Goal: Information Seeking & Learning: Understand process/instructions

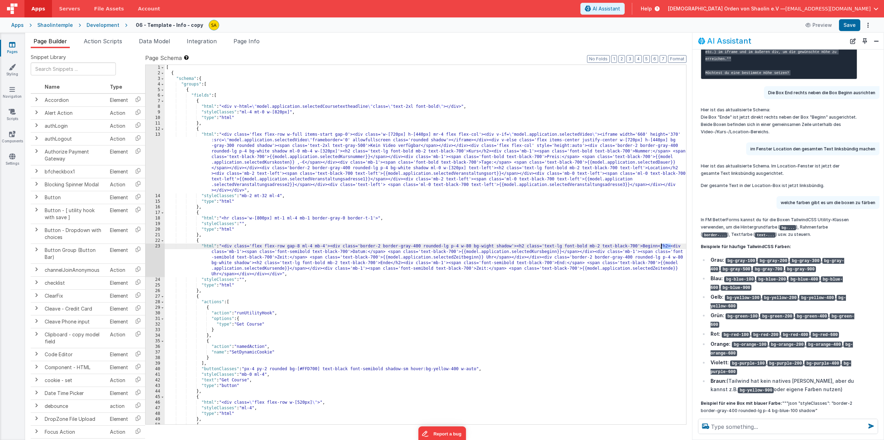
drag, startPoint x: 672, startPoint y: 247, endPoint x: 660, endPoint y: 247, distance: 11.9
click at [660, 247] on div "[ { "schema" : { "groups" : [ { "fields" : [ { "html" : "<div v-html= \" model.…" at bounding box center [425, 250] width 521 height 371
click at [653, 229] on div "[ { "schema" : { "groups" : [ { "fields" : [ { "html" : "<div v-html= \" model.…" at bounding box center [425, 250] width 521 height 371
drag, startPoint x: 671, startPoint y: 247, endPoint x: 659, endPoint y: 247, distance: 12.2
click at [659, 247] on div "[ { "schema" : { "groups" : [ { "fields" : [ { "html" : "<div v-html= \" model.…" at bounding box center [425, 250] width 521 height 371
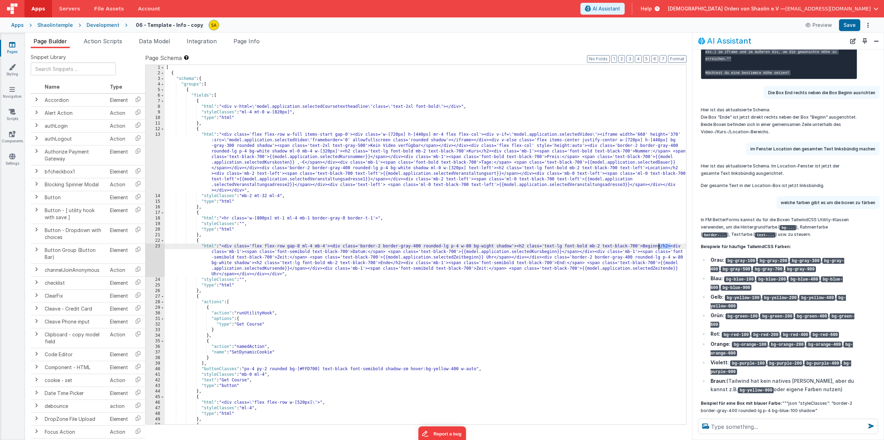
click at [578, 253] on div "[ { "schema" : { "groups" : [ { "fields" : [ { "html" : "<div v-html= \" model.…" at bounding box center [425, 250] width 521 height 371
click at [850, 27] on button "Save" at bounding box center [849, 25] width 21 height 12
click at [592, 253] on div "[ { "schema" : { "groups" : [ { "fields" : [ { "html" : "<div v-html= \" model.…" at bounding box center [425, 250] width 521 height 371
click at [593, 254] on div "[ { "schema" : { "groups" : [ { "fields" : [ { "html" : "<div v-html= \" model.…" at bounding box center [425, 250] width 521 height 371
drag, startPoint x: 561, startPoint y: 253, endPoint x: 564, endPoint y: 257, distance: 5.0
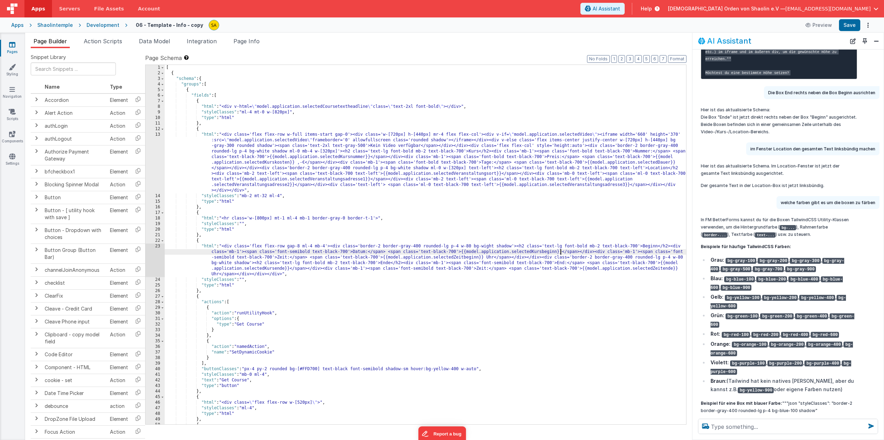
click at [561, 253] on div "[ { "schema" : { "groups" : [ { "fields" : [ { "html" : "<div v-html= \" model.…" at bounding box center [425, 250] width 521 height 371
click at [850, 25] on button "Save" at bounding box center [849, 25] width 21 height 12
click at [574, 252] on div "[ { "schema" : { "groups" : [ { "fields" : [ { "html" : "<div v-html= \" model.…" at bounding box center [425, 250] width 521 height 371
click at [367, 253] on div "[ { "schema" : { "groups" : [ { "fields" : [ { "html" : "<div v-html= \" model.…" at bounding box center [425, 250] width 521 height 371
click at [852, 29] on button "Save" at bounding box center [849, 25] width 21 height 12
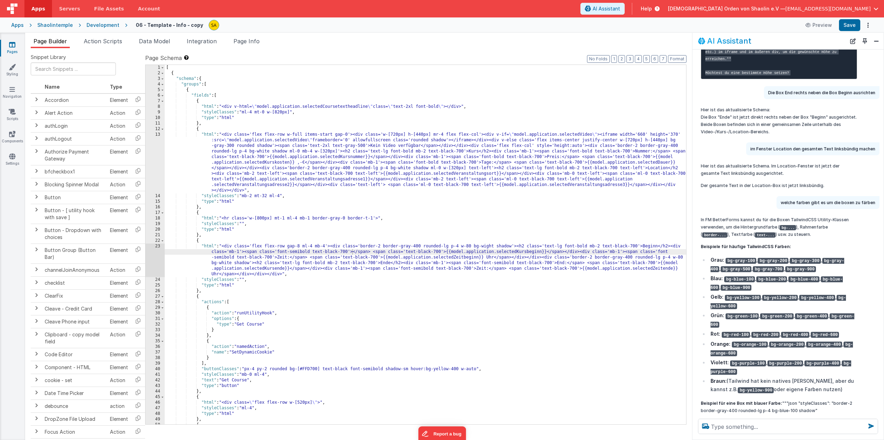
drag, startPoint x: 406, startPoint y: 253, endPoint x: 407, endPoint y: 257, distance: 3.6
click at [406, 253] on div "[ { "schema" : { "groups" : [ { "fields" : [ { "html" : "<div v-html= \" model.…" at bounding box center [425, 250] width 521 height 371
click at [853, 27] on button "Save" at bounding box center [849, 25] width 21 height 12
click at [317, 258] on div "[ { "schema" : { "groups" : [ { "fields" : [ { "html" : "<div v-html= \" model.…" at bounding box center [425, 250] width 521 height 371
click at [849, 26] on button "Save" at bounding box center [849, 25] width 21 height 12
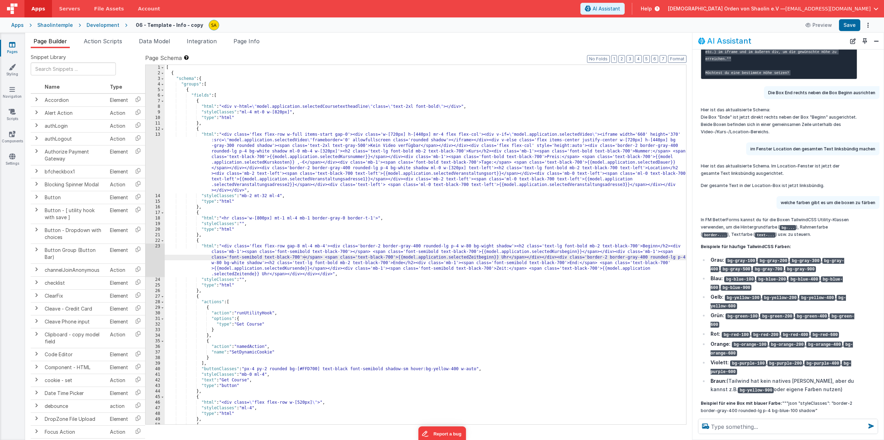
click at [403, 264] on div "[ { "schema" : { "groups" : [ { "fields" : [ { "html" : "<div v-html= \" model.…" at bounding box center [425, 250] width 521 height 371
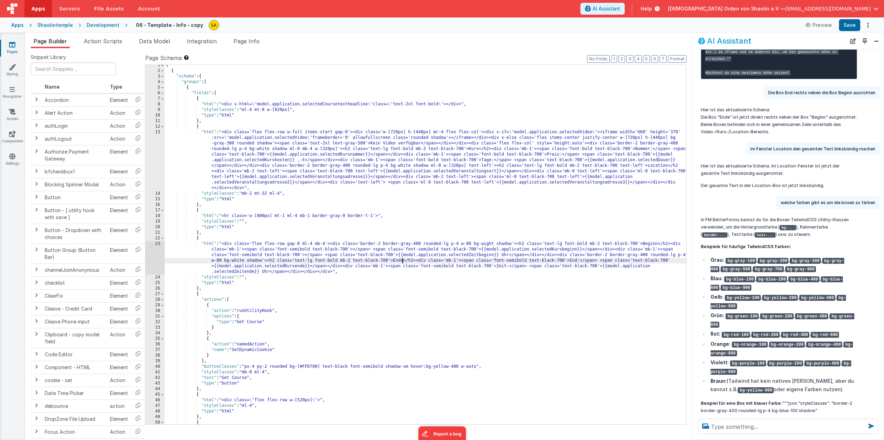
scroll to position [2, 0]
drag, startPoint x: 578, startPoint y: 260, endPoint x: 579, endPoint y: 265, distance: 4.7
click at [578, 260] on div "[ { "schema" : { "groups" : [ { "fields" : [ { "html" : "<div v-html= \" model.…" at bounding box center [425, 247] width 521 height 371
click at [488, 267] on div "[ { "schema" : { "groups" : [ { "fields" : [ { "html" : "<div v-html= \" model.…" at bounding box center [425, 247] width 521 height 371
click at [848, 24] on button "Save" at bounding box center [849, 25] width 21 height 12
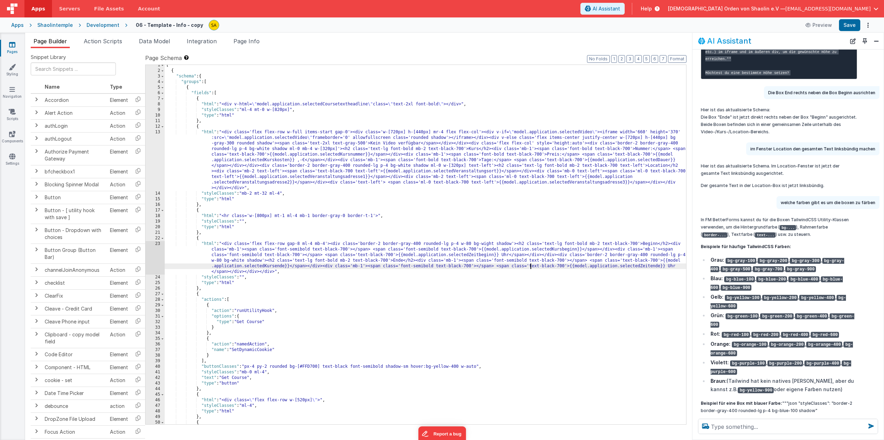
click at [530, 266] on div "[ { "schema" : { "groups" : [ { "fields" : [ { "html" : "<div v-html= \" model.…" at bounding box center [425, 247] width 521 height 371
click at [528, 266] on div "[ { "schema" : { "groups" : [ { "fields" : [ { "html" : "<div v-html= \" model.…" at bounding box center [425, 247] width 521 height 371
click at [852, 27] on button "Save" at bounding box center [849, 25] width 21 height 12
click at [562, 268] on div "[ { "schema" : { "groups" : [ { "fields" : [ { "html" : "<div v-html= \" model.…" at bounding box center [425, 247] width 521 height 371
drag, startPoint x: 621, startPoint y: 261, endPoint x: 622, endPoint y: 275, distance: 14.3
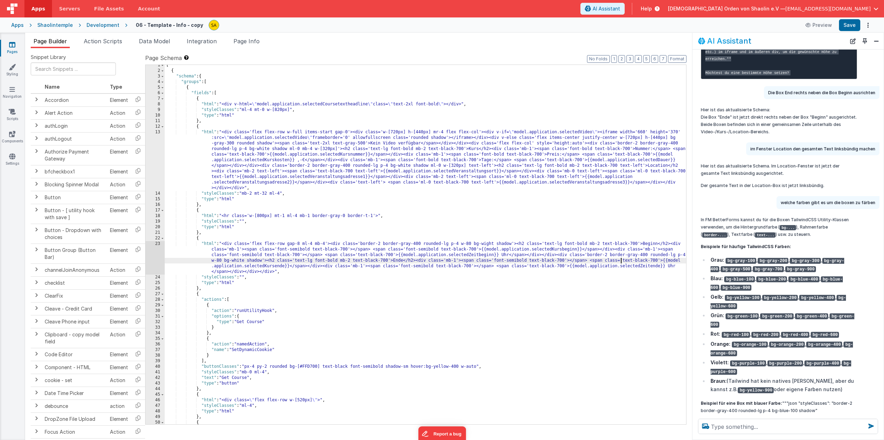
click at [621, 261] on div "[ { "schema" : { "groups" : [ { "fields" : [ { "html" : "<div v-html= \" model.…" at bounding box center [425, 247] width 521 height 371
click at [849, 27] on button "Save" at bounding box center [849, 25] width 21 height 12
click at [473, 244] on div "[ { "schema" : { "groups" : [ { "fields" : [ { "html" : "<div v-html= \" model.…" at bounding box center [425, 247] width 521 height 371
click at [852, 27] on button "Save" at bounding box center [849, 25] width 21 height 12
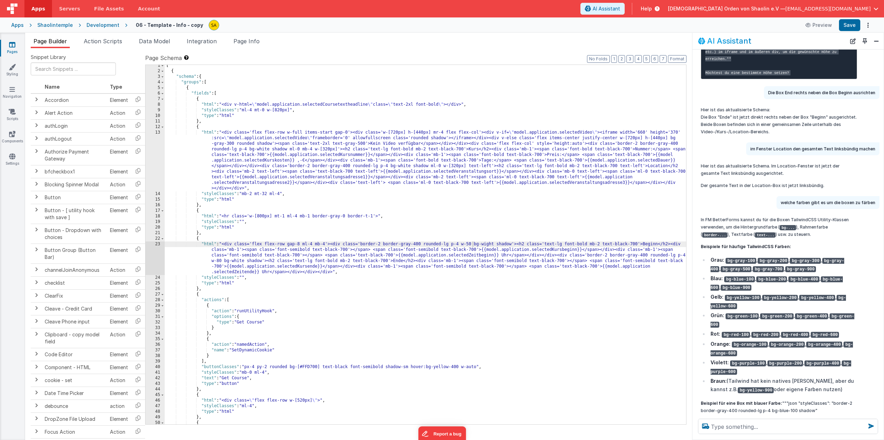
click at [473, 245] on div "[ { "schema" : { "groups" : [ { "fields" : [ { "html" : "<div v-html= \" model.…" at bounding box center [425, 248] width 521 height 371
drag, startPoint x: 221, startPoint y: 261, endPoint x: 228, endPoint y: 268, distance: 10.4
click at [221, 261] on div "[ { "schema" : { "groups" : [ { "fields" : [ { "html" : "<div v-html= \" model.…" at bounding box center [425, 248] width 521 height 371
click at [854, 29] on button "Save" at bounding box center [849, 25] width 21 height 12
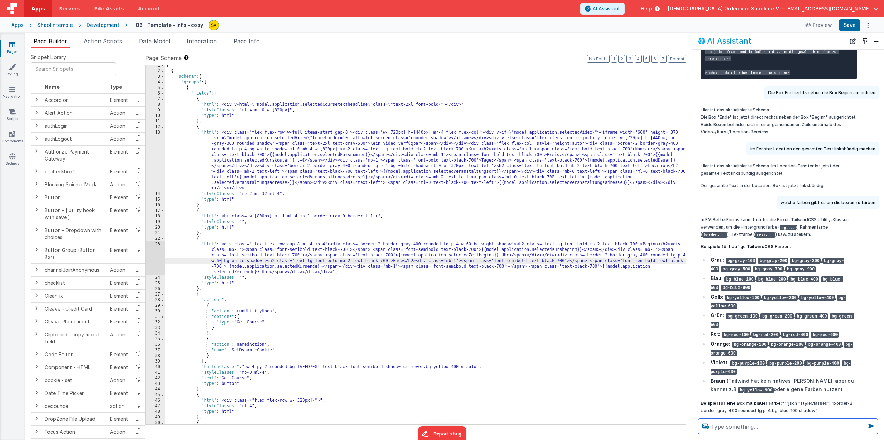
click at [727, 426] on textarea at bounding box center [788, 426] width 180 height 15
type textarea "die Box "Beginn" und die Box "Ende" unter die Box "Location anordnen. Wobei die…"
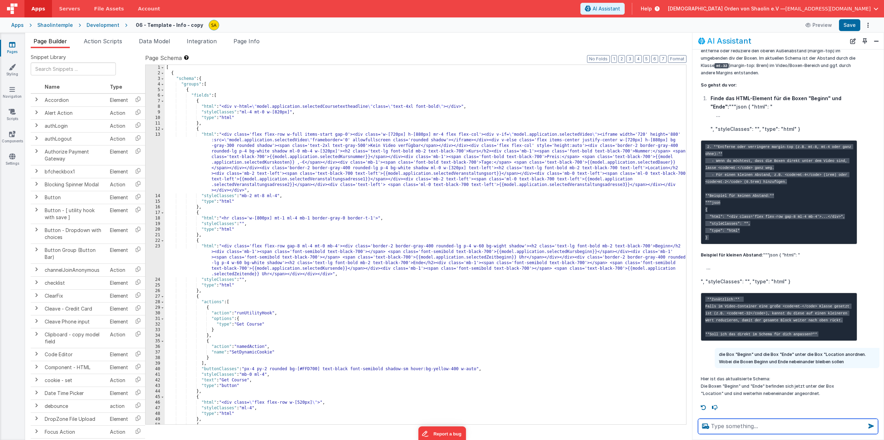
scroll to position [0, 0]
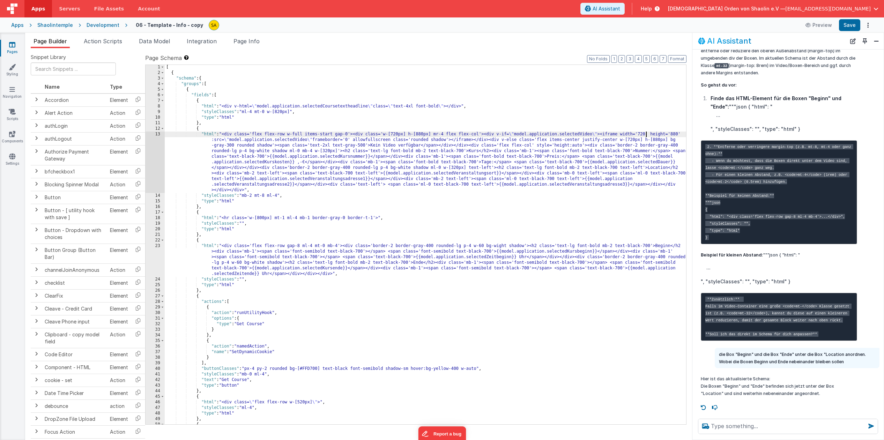
click at [647, 134] on div "[ { "schema" : { "groups" : [ { "fields" : [ { "html" : "<div v-html= \" model.…" at bounding box center [425, 250] width 521 height 371
drag, startPoint x: 679, startPoint y: 136, endPoint x: 677, endPoint y: 144, distance: 8.6
click at [679, 136] on div "[ { "schema" : { "groups" : [ { "fields" : [ { "html" : "<div v-html= \" model.…" at bounding box center [425, 250] width 521 height 371
click at [850, 25] on button "Save" at bounding box center [849, 25] width 21 height 12
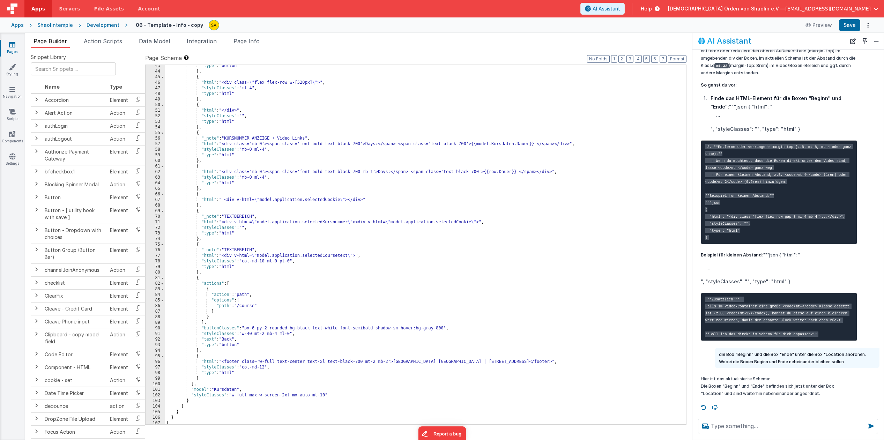
scroll to position [327, 0]
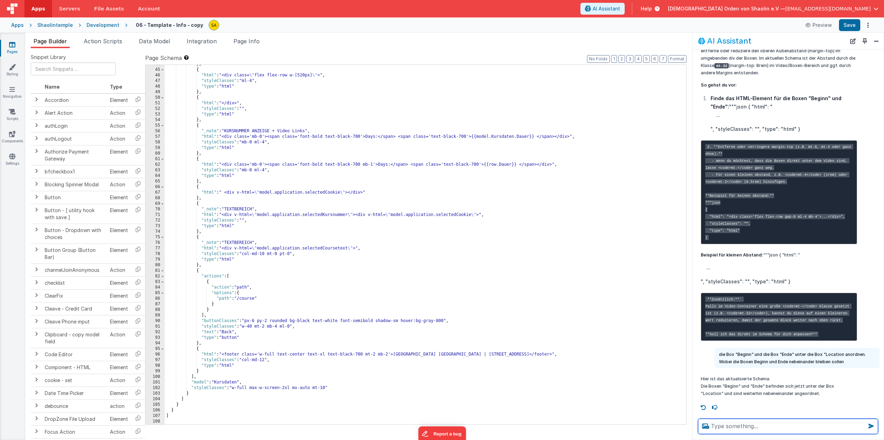
click at [725, 424] on textarea at bounding box center [788, 426] width 180 height 15
type textarea "das hat nicht funktioniert"
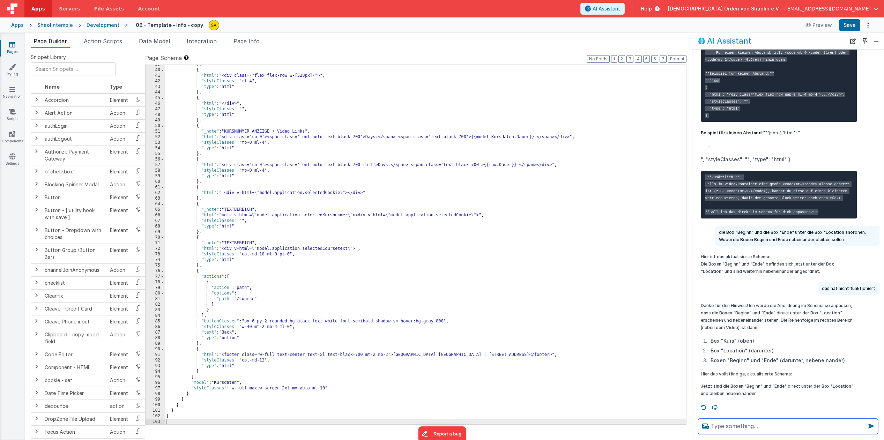
scroll to position [1411, 0]
click at [530, 227] on div "} , { "html" : "<div class= \" flex flex-row w-[520px] \" >" , "styleClasses" :…" at bounding box center [425, 247] width 521 height 371
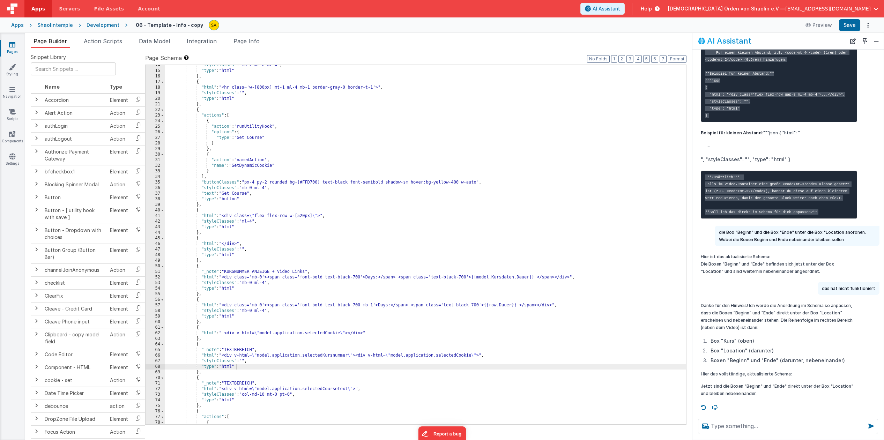
scroll to position [0, 0]
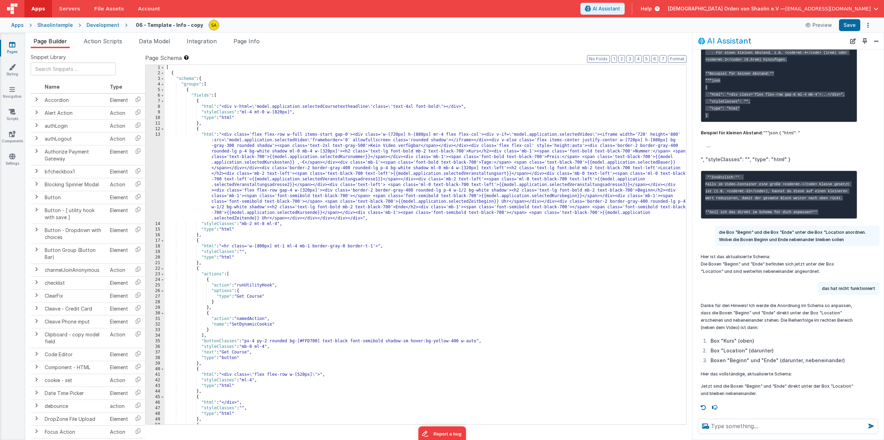
click at [646, 134] on div "[ { "schema" : { "groups" : [ { "fields" : [ { "html" : "<div v-html= \" model.…" at bounding box center [425, 250] width 521 height 371
click at [855, 26] on button "Save" at bounding box center [849, 25] width 21 height 12
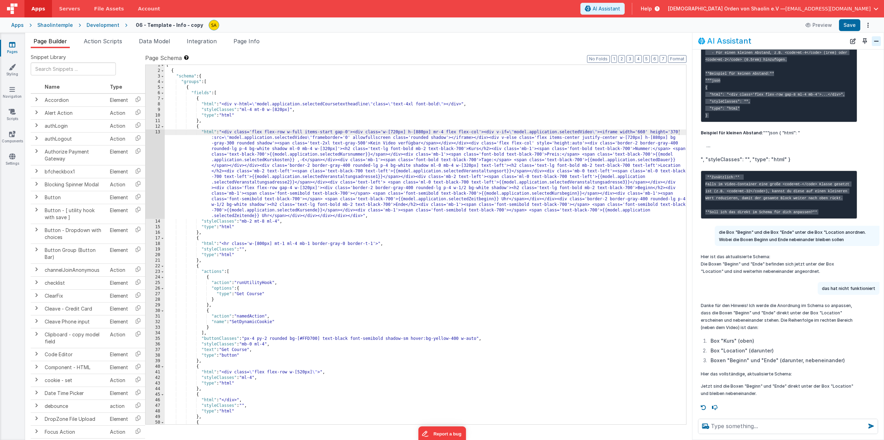
scroll to position [2, 0]
drag, startPoint x: 412, startPoint y: 104, endPoint x: 410, endPoint y: 121, distance: 17.6
click at [412, 104] on div "[ { "schema" : { "groups" : [ { "fields" : [ { "html" : "<div v-html= \" model.…" at bounding box center [425, 247] width 521 height 371
click at [852, 24] on button "Save" at bounding box center [849, 25] width 21 height 12
click at [267, 223] on div "[ { "schema" : { "groups" : [ { "fields" : [ { "html" : "<div v-html= \" model.…" at bounding box center [425, 247] width 521 height 371
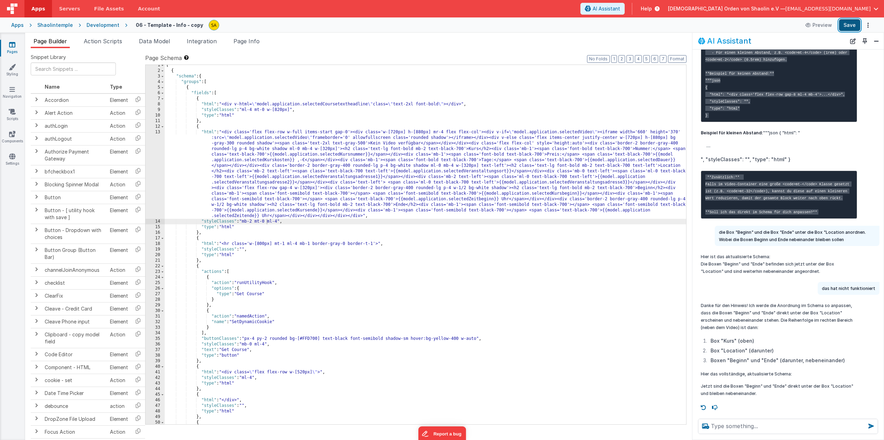
click at [848, 28] on button "Save" at bounding box center [849, 25] width 21 height 12
click at [266, 109] on div "[ { "schema" : { "groups" : [ { "fields" : [ { "html" : "<div v-html= \" model.…" at bounding box center [425, 247] width 521 height 371
click at [854, 29] on button "Save" at bounding box center [849, 25] width 21 height 12
drag, startPoint x: 266, startPoint y: 109, endPoint x: 273, endPoint y: 124, distance: 17.0
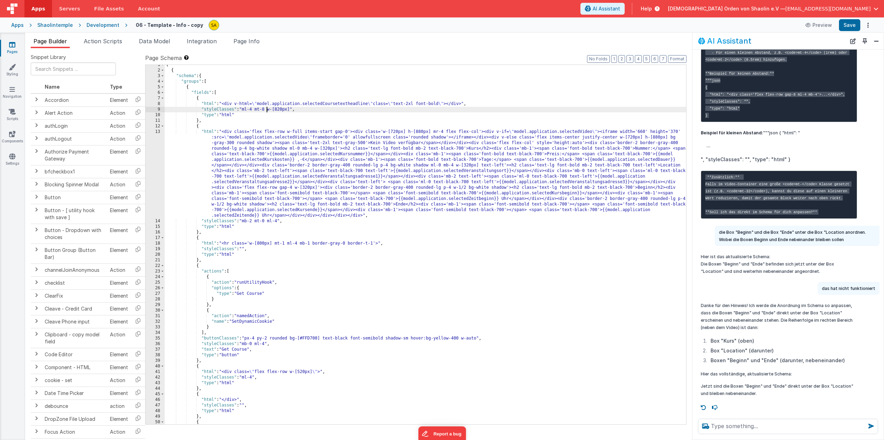
click at [266, 109] on div "[ { "schema" : { "groups" : [ { "fields" : [ { "html" : "<div v-html= \" model.…" at bounding box center [425, 247] width 521 height 371
click at [850, 25] on button "Save" at bounding box center [849, 25] width 21 height 12
click at [398, 132] on div "[ { "schema" : { "groups" : [ { "fields" : [ { "html" : "<div v-html= \" model.…" at bounding box center [425, 247] width 521 height 371
drag, startPoint x: 425, startPoint y: 132, endPoint x: 422, endPoint y: 148, distance: 16.4
click at [425, 133] on div "[ { "schema" : { "groups" : [ { "fields" : [ { "html" : "<div v-html= \" model.…" at bounding box center [425, 247] width 521 height 371
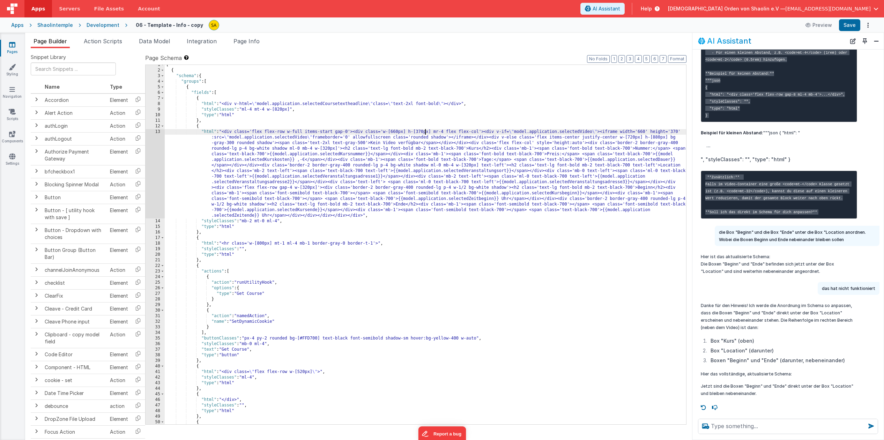
click at [635, 137] on div "[ { "schema" : { "groups" : [ { "fields" : [ { "html" : "<div v-html= \" model.…" at bounding box center [425, 247] width 521 height 371
click at [661, 138] on div "[ { "schema" : { "groups" : [ { "fields" : [ { "html" : "<div v-html= \" model.…" at bounding box center [425, 247] width 521 height 371
click at [853, 25] on button "Save" at bounding box center [849, 25] width 21 height 12
click at [411, 103] on div "[ { "schema" : { "groups" : [ { "fields" : [ { "html" : "<div v-html= \" model.…" at bounding box center [425, 247] width 521 height 371
click at [850, 24] on button "Save" at bounding box center [849, 25] width 21 height 12
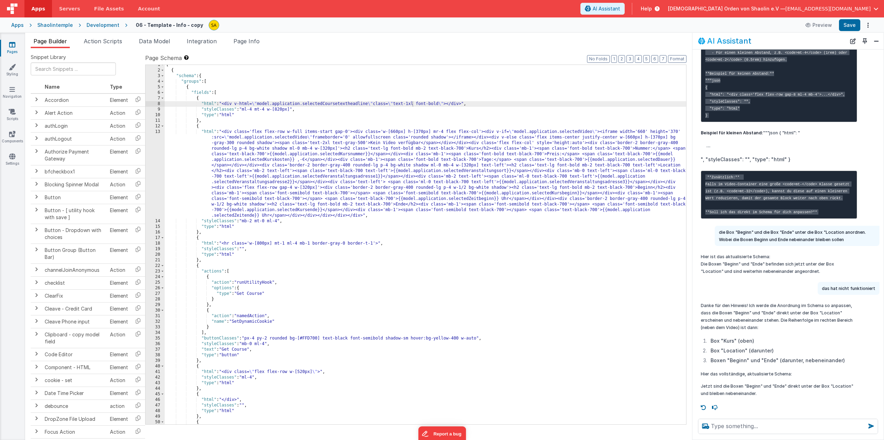
scroll to position [3, 0]
drag, startPoint x: 678, startPoint y: 132, endPoint x: 682, endPoint y: 144, distance: 12.8
click at [678, 132] on div "[ { "schema" : { "groups" : [ { "fields" : [ { "html" : "<div v-html= \" model.…" at bounding box center [425, 246] width 521 height 371
drag, startPoint x: 424, startPoint y: 131, endPoint x: 422, endPoint y: 139, distance: 7.6
click at [424, 131] on div "[ { "schema" : { "groups" : [ { "fields" : [ { "html" : "<div v-html= \" model.…" at bounding box center [425, 246] width 521 height 371
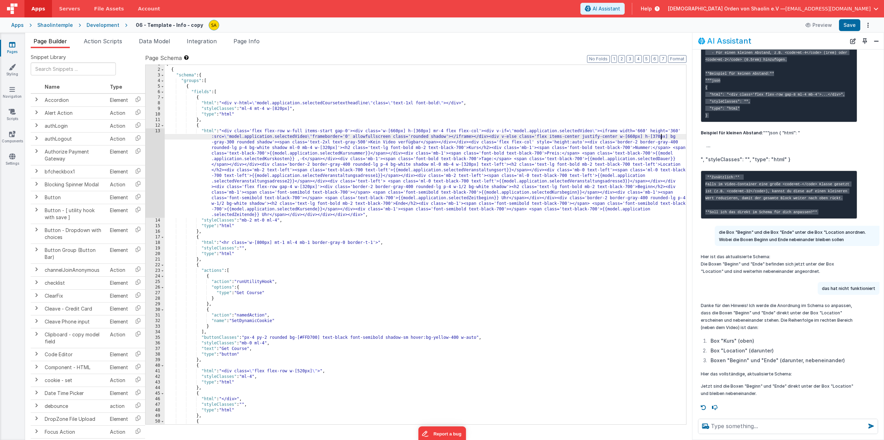
click at [661, 136] on div "[ { "schema" : { "groups" : [ { "fields" : [ { "html" : "<div v-html= \" model.…" at bounding box center [425, 246] width 521 height 371
click at [855, 26] on button "Save" at bounding box center [849, 25] width 21 height 12
click at [824, 26] on button "Preview" at bounding box center [818, 25] width 35 height 11
click at [819, 29] on button "Preview" at bounding box center [818, 25] width 35 height 11
click at [825, 25] on button "Preview" at bounding box center [818, 25] width 35 height 11
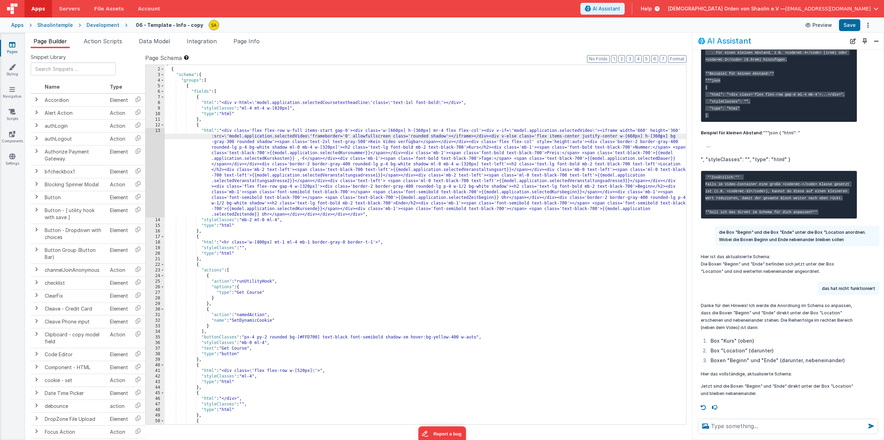
scroll to position [6, 0]
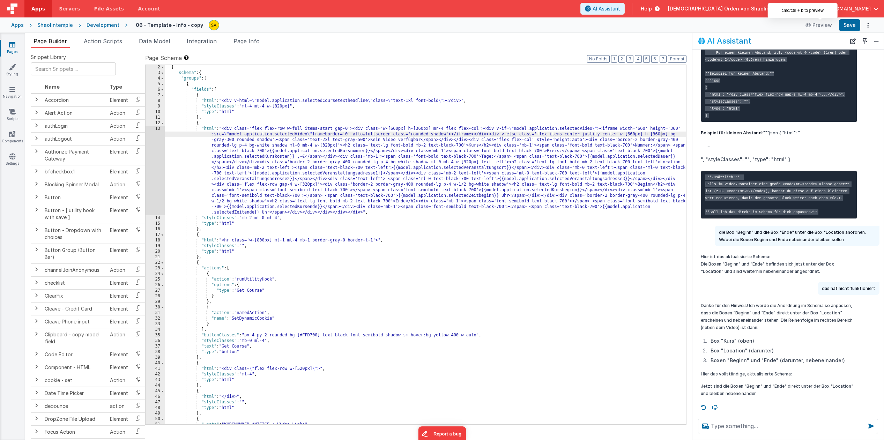
click at [400, 129] on div "{ "schema" : { "groups" : [ { "fields" : [ { "html" : "<div v-html= \" model.ap…" at bounding box center [425, 250] width 521 height 371
drag, startPoint x: 740, startPoint y: 437, endPoint x: 424, endPoint y: 132, distance: 439.6
click at [424, 130] on div "{ "schema" : { "groups" : [ { "fields" : [ { "html" : "<div v-html= \" model.ap…" at bounding box center [425, 250] width 521 height 371
click at [646, 129] on div "{ "schema" : { "groups" : [ { "fields" : [ { "html" : "<div v-html= \" model.ap…" at bounding box center [425, 250] width 521 height 371
click at [678, 129] on div "{ "schema" : { "groups" : [ { "fields" : [ { "html" : "<div v-html= \" model.ap…" at bounding box center [425, 250] width 521 height 371
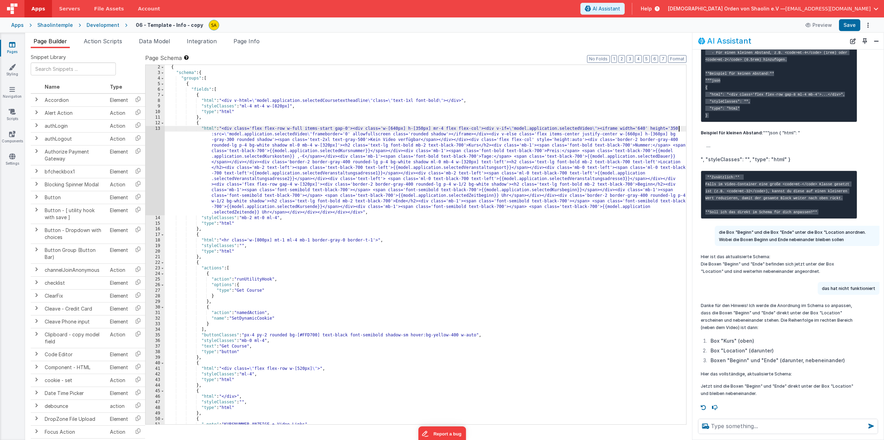
drag, startPoint x: 635, startPoint y: 135, endPoint x: 634, endPoint y: 140, distance: 5.4
click at [635, 135] on div "{ "schema" : { "groups" : [ { "fields" : [ { "html" : "<div v-html= \" model.ap…" at bounding box center [425, 250] width 521 height 371
drag, startPoint x: 661, startPoint y: 135, endPoint x: 661, endPoint y: 152, distance: 16.4
click at [661, 135] on div "{ "schema" : { "groups" : [ { "fields" : [ { "html" : "<div v-html= \" model.ap…" at bounding box center [425, 250] width 521 height 371
click at [850, 25] on button "Save" at bounding box center [849, 25] width 21 height 12
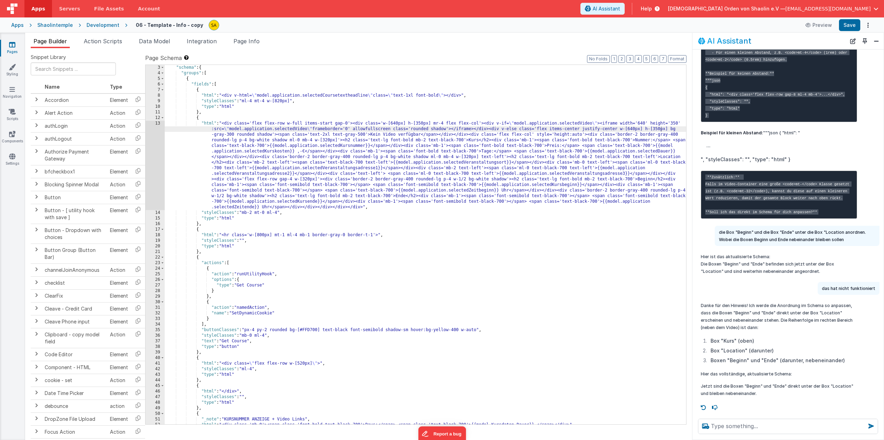
scroll to position [11, 0]
drag, startPoint x: 266, startPoint y: 214, endPoint x: 270, endPoint y: 230, distance: 16.3
click at [266, 214] on div ""schema" : { "groups" : [ { "fields" : [ { "html" : "<div v-html= \" model.appl…" at bounding box center [425, 250] width 521 height 371
click at [848, 28] on button "Save" at bounding box center [849, 25] width 21 height 12
click at [748, 424] on textarea at bounding box center [788, 426] width 180 height 15
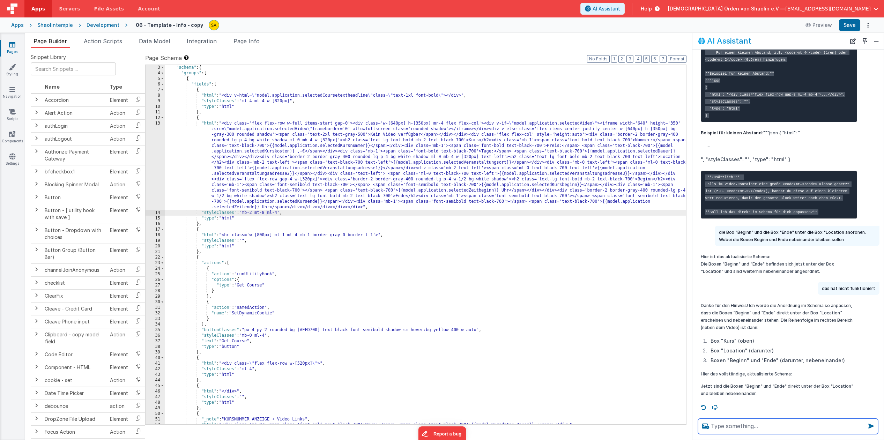
click at [757, 425] on textarea at bounding box center [788, 426] width 180 height 15
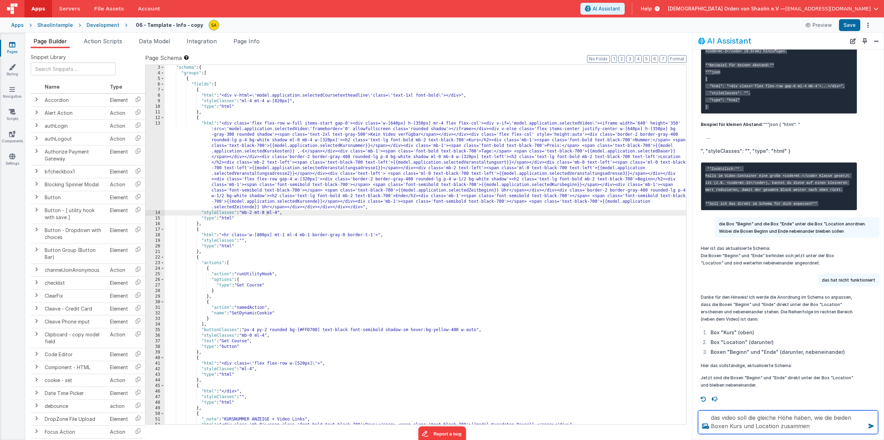
type textarea "das video soll die gleiche Höhe haben, wie die beiden Boxen Kurs und Location z…"
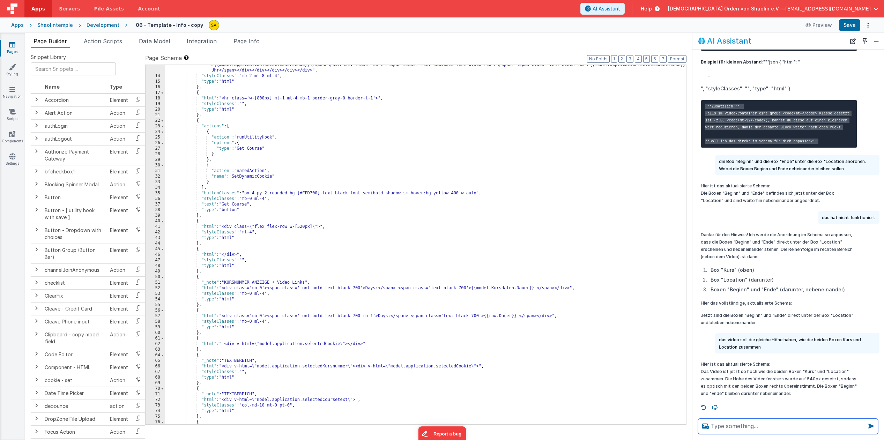
scroll to position [0, 0]
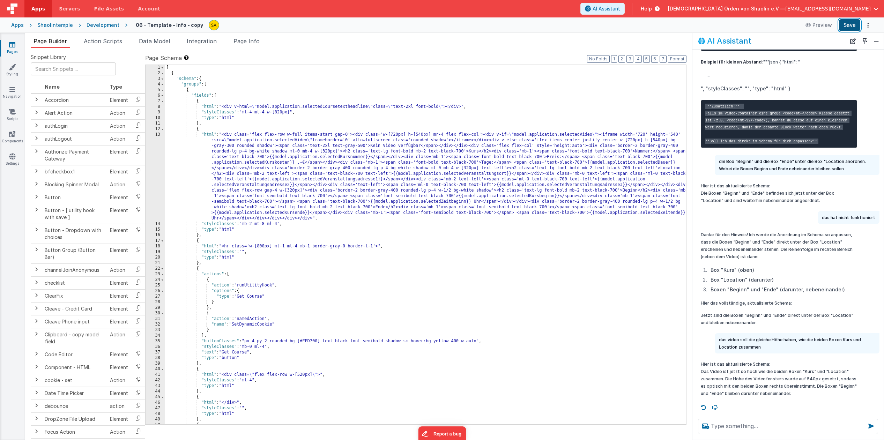
click at [849, 27] on button "Save" at bounding box center [849, 25] width 21 height 12
click at [400, 134] on div "[ { "schema" : { "groups" : [ { "fields" : [ { "html" : "<div v-html= \" model.…" at bounding box center [425, 250] width 521 height 371
drag, startPoint x: 399, startPoint y: 134, endPoint x: 402, endPoint y: 146, distance: 11.4
click at [399, 135] on div "[ { "schema" : { "groups" : [ { "fields" : [ { "html" : "<div v-html= \" model.…" at bounding box center [425, 250] width 521 height 371
click at [424, 135] on div "[ { "schema" : { "groups" : [ { "fields" : [ { "html" : "<div v-html= \" model.…" at bounding box center [425, 250] width 521 height 371
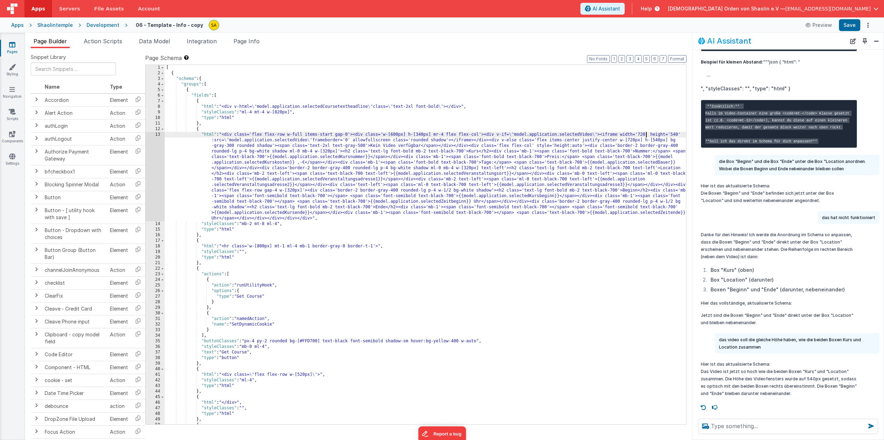
click at [645, 134] on div "[ { "schema" : { "groups" : [ { "fields" : [ { "html" : "<div v-html= \" model.…" at bounding box center [425, 250] width 521 height 371
click at [678, 135] on div "[ { "schema" : { "groups" : [ { "fields" : [ { "html" : "<div v-html= \" model.…" at bounding box center [425, 250] width 521 height 371
drag, startPoint x: 636, startPoint y: 140, endPoint x: 632, endPoint y: 145, distance: 6.2
click at [636, 140] on div "[ { "schema" : { "groups" : [ { "fields" : [ { "html" : "<div v-html= \" model.…" at bounding box center [425, 250] width 521 height 371
click at [661, 143] on div "[ { "schema" : { "groups" : [ { "fields" : [ { "html" : "<div v-html= \" model.…" at bounding box center [425, 250] width 521 height 371
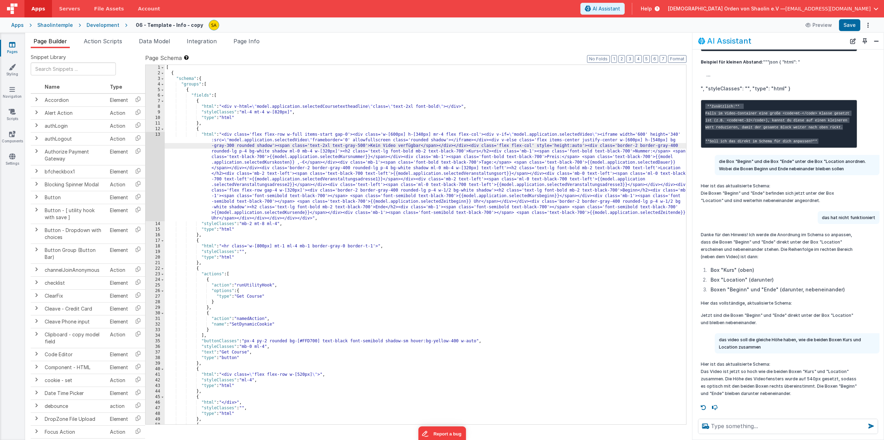
click at [661, 141] on div "[ { "schema" : { "groups" : [ { "fields" : [ { "html" : "<div v-html= \" model.…" at bounding box center [425, 250] width 521 height 371
click at [850, 25] on button "Save" at bounding box center [849, 25] width 21 height 12
click at [746, 425] on textarea at bounding box center [788, 426] width 180 height 15
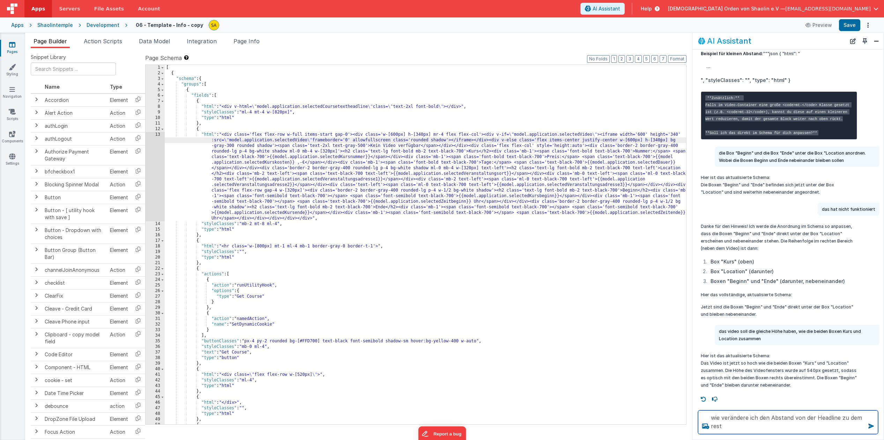
type textarea "wie verändere ich den Abstand von der Headline zu dem rest"
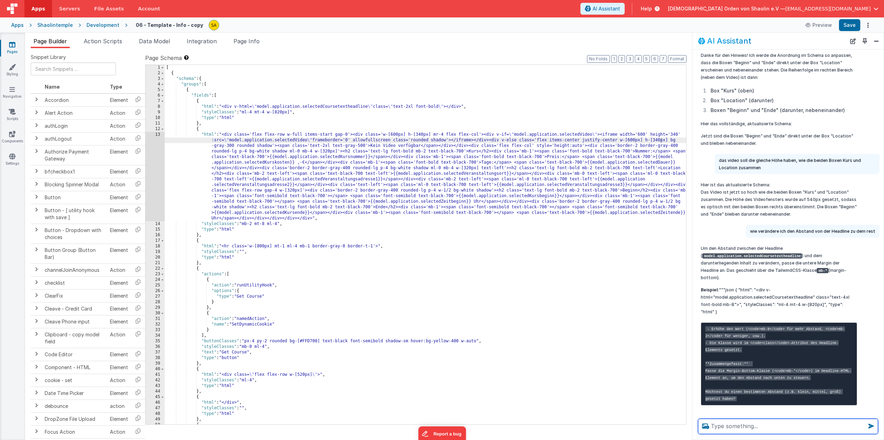
scroll to position [1539, 0]
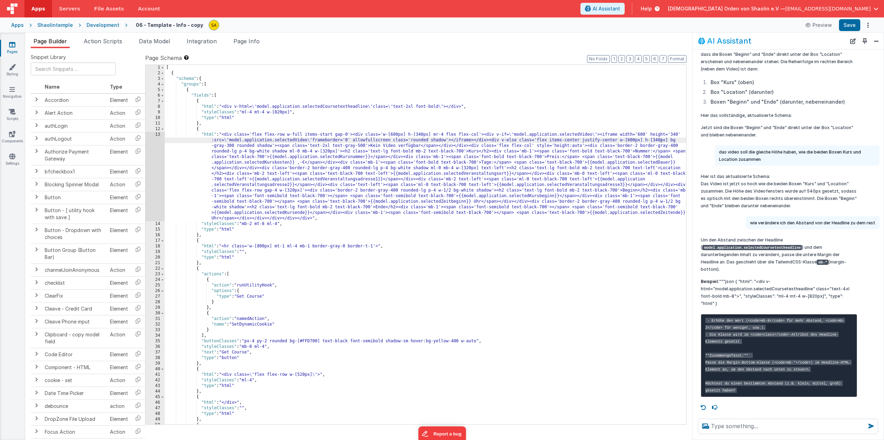
click at [443, 106] on div "[ { "schema" : { "groups" : [ { "fields" : [ { "html" : "<div v-html= \" model.…" at bounding box center [425, 250] width 521 height 371
click at [852, 24] on button "Save" at bounding box center [849, 25] width 21 height 12
drag, startPoint x: 455, startPoint y: 107, endPoint x: 455, endPoint y: 113, distance: 5.6
click at [455, 108] on div "[ { "schema" : { "groups" : [ { "fields" : [ { "html" : "<div v-html= \" model.…" at bounding box center [425, 250] width 521 height 371
click at [847, 28] on button "Save" at bounding box center [849, 25] width 21 height 12
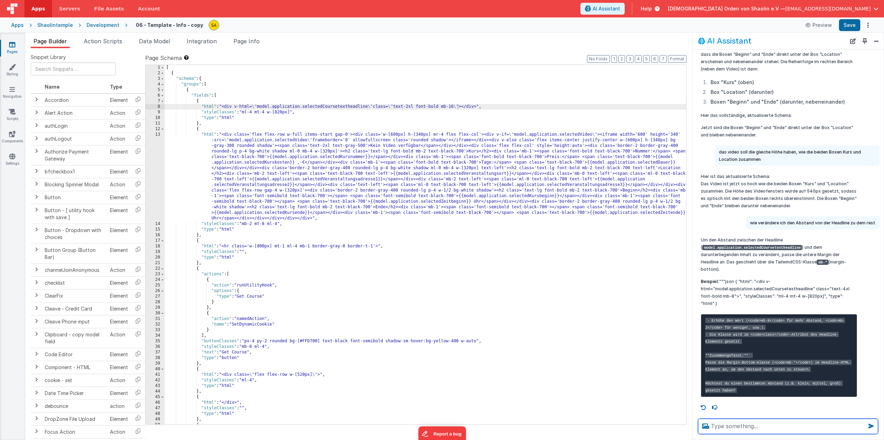
click at [765, 426] on textarea at bounding box center [788, 426] width 180 height 15
type textarea "wie kann ich die Headline zentrieren"
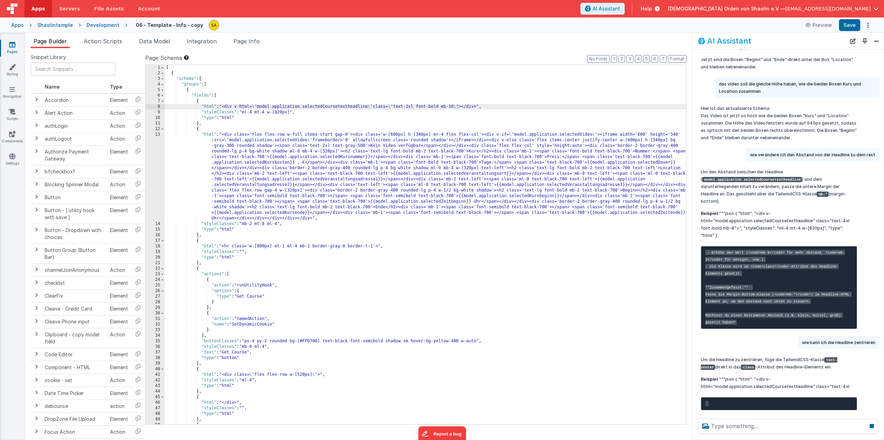
scroll to position [1544, 0]
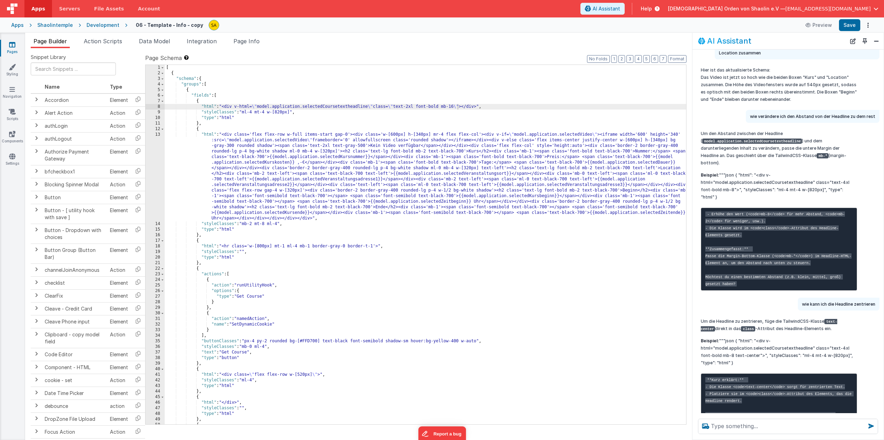
click at [458, 106] on div "[ { "schema" : { "groups" : [ { "fields" : [ { "html" : "<div v-html= \" model.…" at bounding box center [425, 250] width 521 height 371
click at [847, 25] on button "Save" at bounding box center [849, 25] width 21 height 12
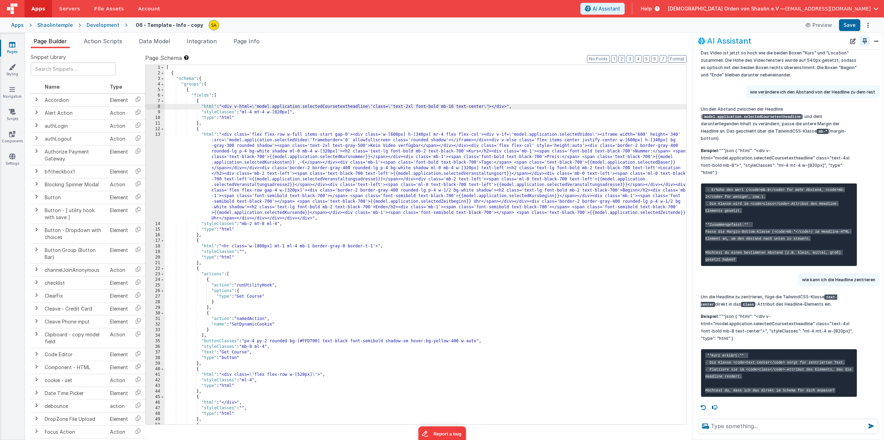
scroll to position [1628, 0]
click at [266, 247] on div "[ { "schema" : { "groups" : [ { "fields" : [ { "html" : "<div v-html= \" model.…" at bounding box center [425, 250] width 521 height 371
click at [845, 29] on button "Save" at bounding box center [849, 25] width 21 height 12
drag, startPoint x: 311, startPoint y: 247, endPoint x: 314, endPoint y: 254, distance: 8.3
click at [311, 247] on div "[ { "schema" : { "groups" : [ { "fields" : [ { "html" : "<div v-html= \" model.…" at bounding box center [425, 250] width 521 height 371
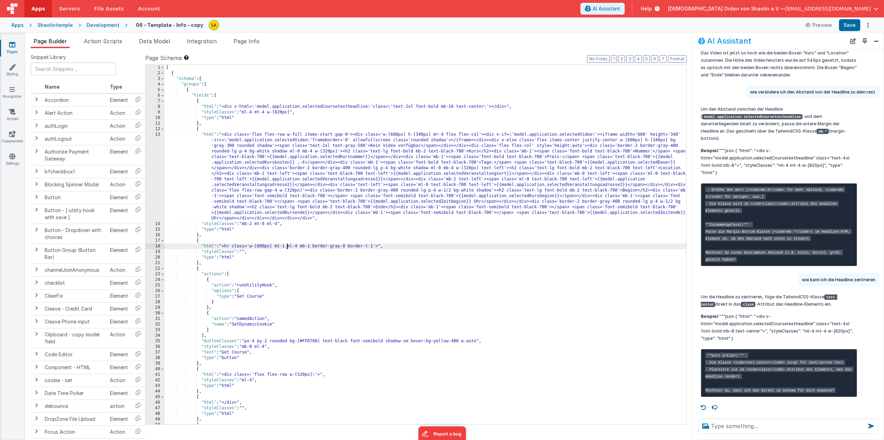
drag, startPoint x: 287, startPoint y: 247, endPoint x: 289, endPoint y: 257, distance: 10.6
click at [287, 247] on div "[ { "schema" : { "groups" : [ { "fields" : [ { "html" : "<div v-html= \" model.…" at bounding box center [425, 250] width 521 height 371
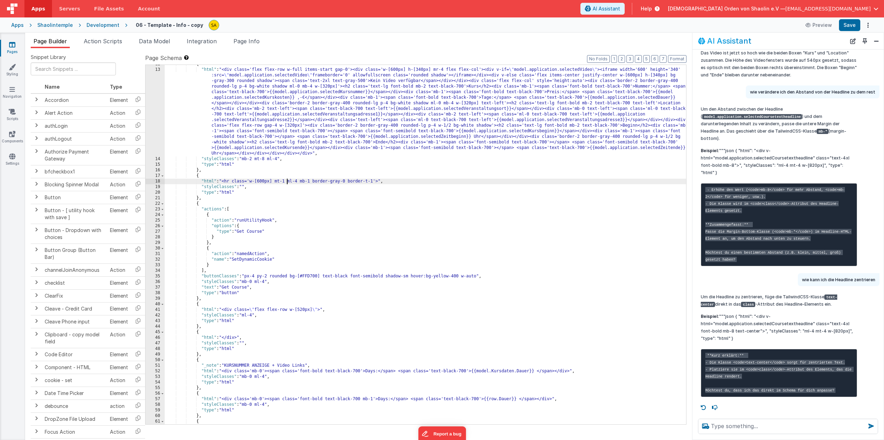
scroll to position [22, 0]
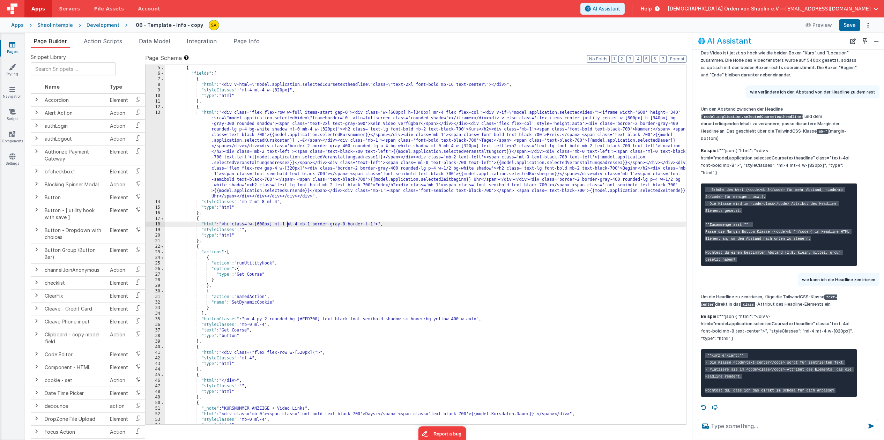
click at [197, 220] on div ""groups" : [ { "fields" : [ { "html" : "<div v-html= \" model.application.selec…" at bounding box center [425, 245] width 521 height 371
click at [742, 426] on textarea at bounding box center [788, 426] width 180 height 15
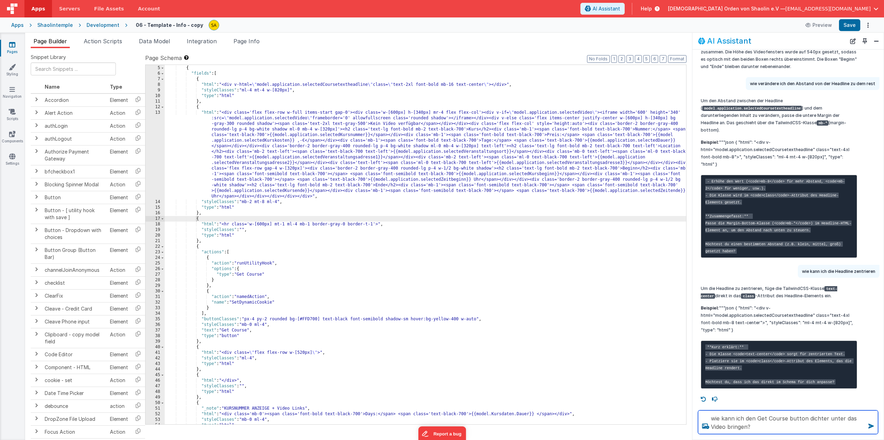
type textarea "wie kann ich den Get Course button dichter unter das Video bringen?"
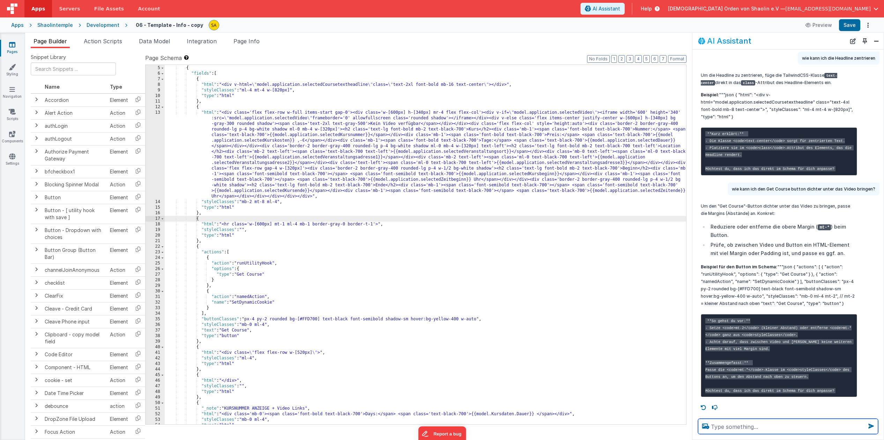
scroll to position [1759, 0]
click at [199, 248] on div ""groups" : [ { "fields" : [ { "html" : "<div v-html= \" model.application.selec…" at bounding box center [425, 245] width 521 height 371
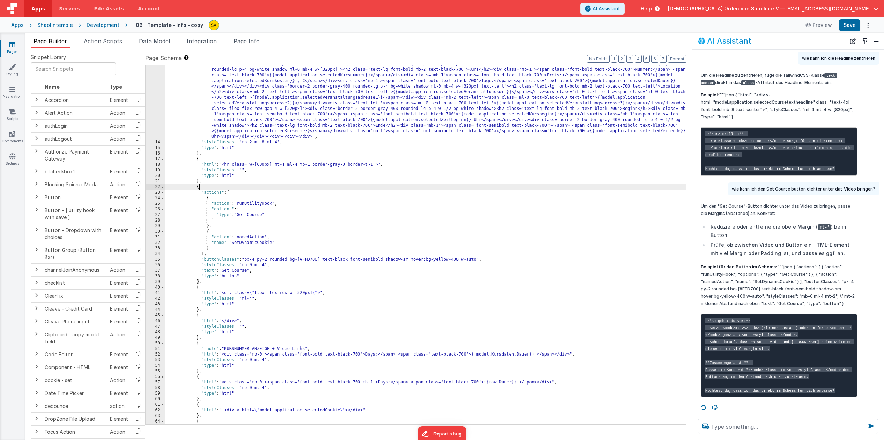
scroll to position [82, 0]
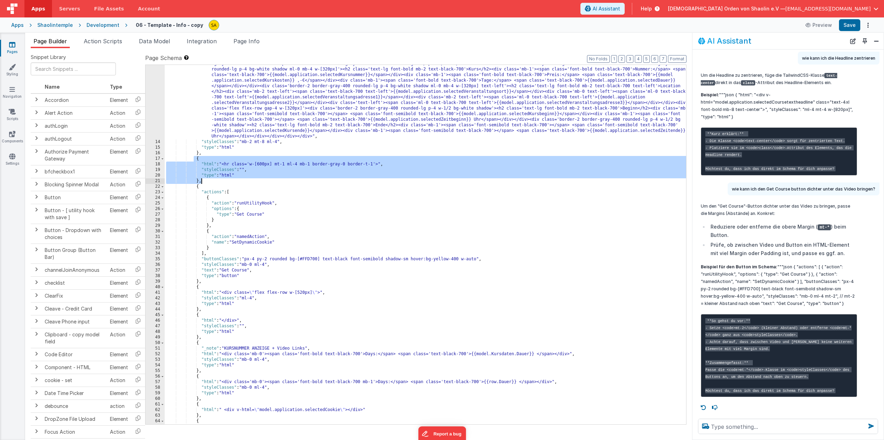
drag, startPoint x: 195, startPoint y: 159, endPoint x: 203, endPoint y: 181, distance: 23.0
click at [203, 181] on div ""html" : "<div class='flex flex-row w-full items-start gap-0'><div class='w-[60…" at bounding box center [425, 277] width 521 height 454
click at [221, 187] on div ""html" : "<div class='flex flex-row w-full items-start gap-0'><div class='w-[60…" at bounding box center [425, 277] width 521 height 454
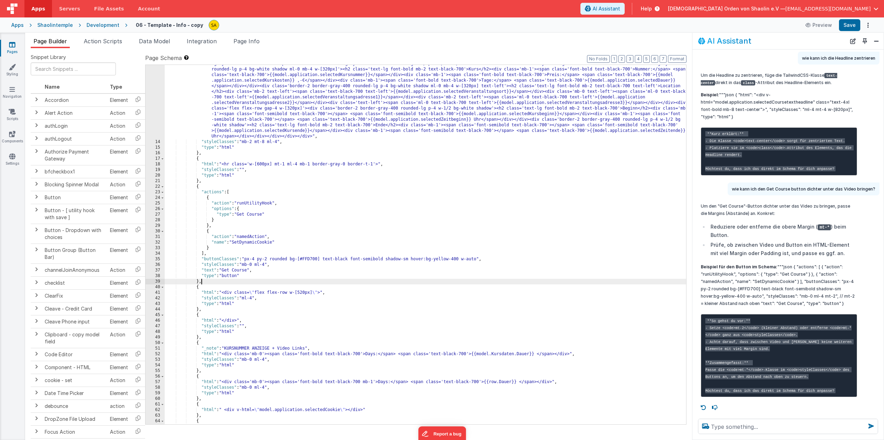
click at [207, 284] on div ""html" : "<div class='flex flex-row w-full items-start gap-0'><div class='w-[60…" at bounding box center [425, 277] width 521 height 454
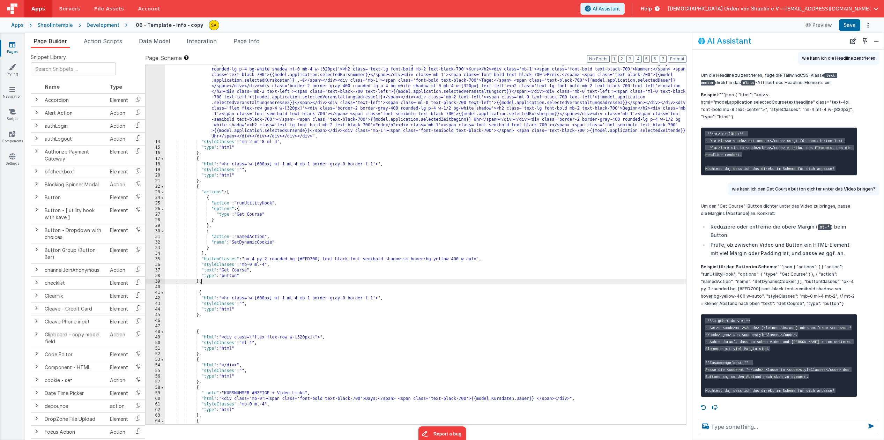
click at [225, 282] on div ""html" : "<div class='flex flex-row w-full items-start gap-0'><div class='w-[60…" at bounding box center [425, 277] width 521 height 454
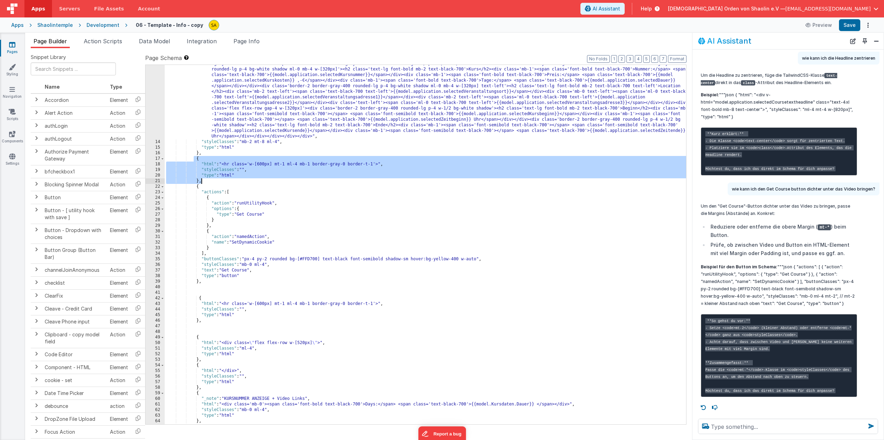
drag, startPoint x: 193, startPoint y: 159, endPoint x: 211, endPoint y: 180, distance: 28.0
click at [211, 180] on div ""html" : "<div class='flex flex-row w-full items-start gap-0'><div class='w-[60…" at bounding box center [425, 277] width 521 height 454
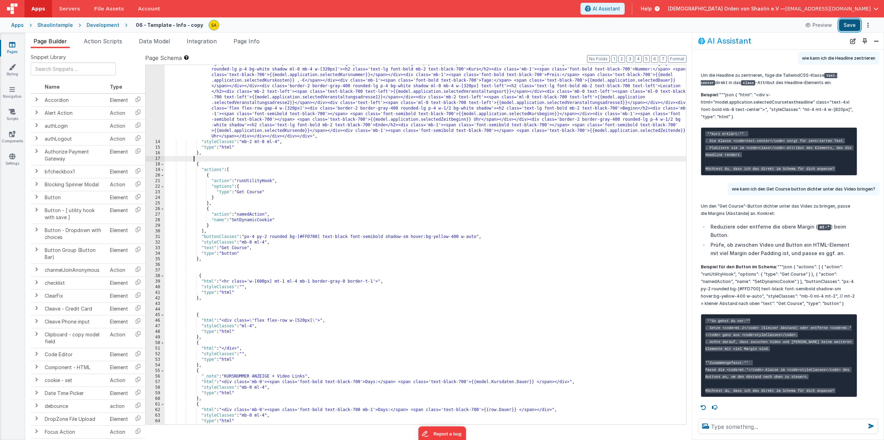
click at [849, 28] on button "Save" at bounding box center [849, 25] width 21 height 12
click at [772, 428] on textarea at bounding box center [788, 426] width 180 height 15
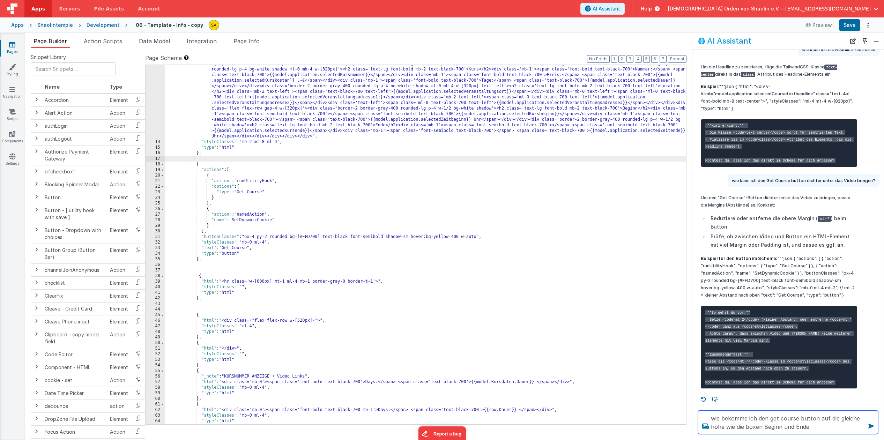
type textarea "wie bekomme ich den get course button auf die gleiche höhe wie die boxen Beginn…"
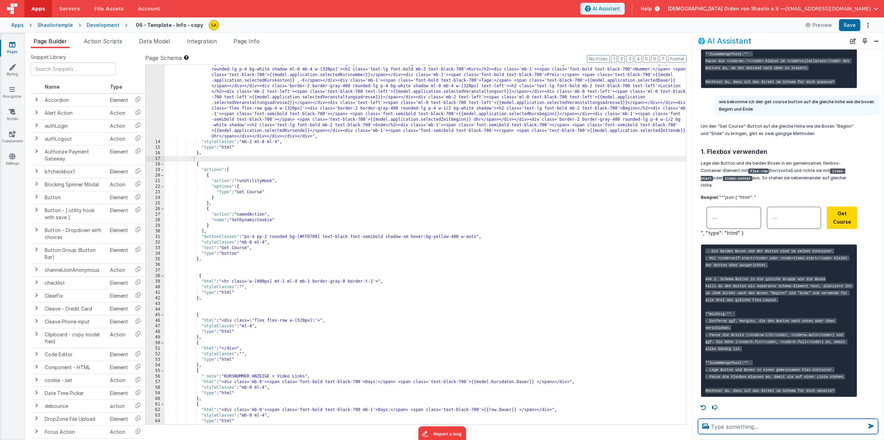
scroll to position [2073, 0]
